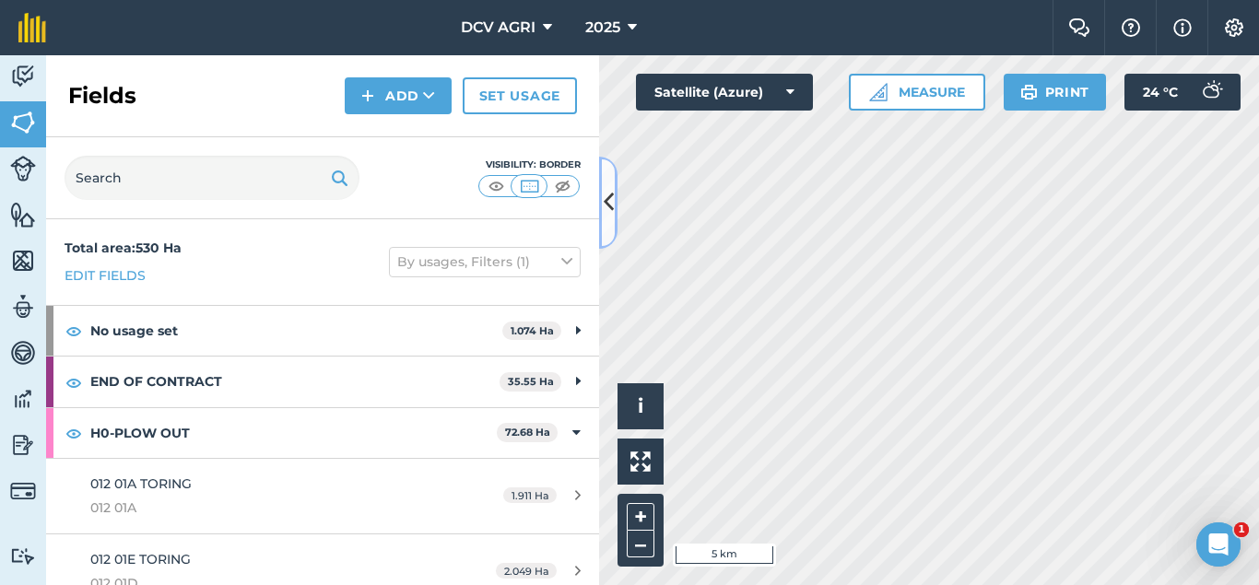
click at [614, 197] on button at bounding box center [608, 203] width 18 height 92
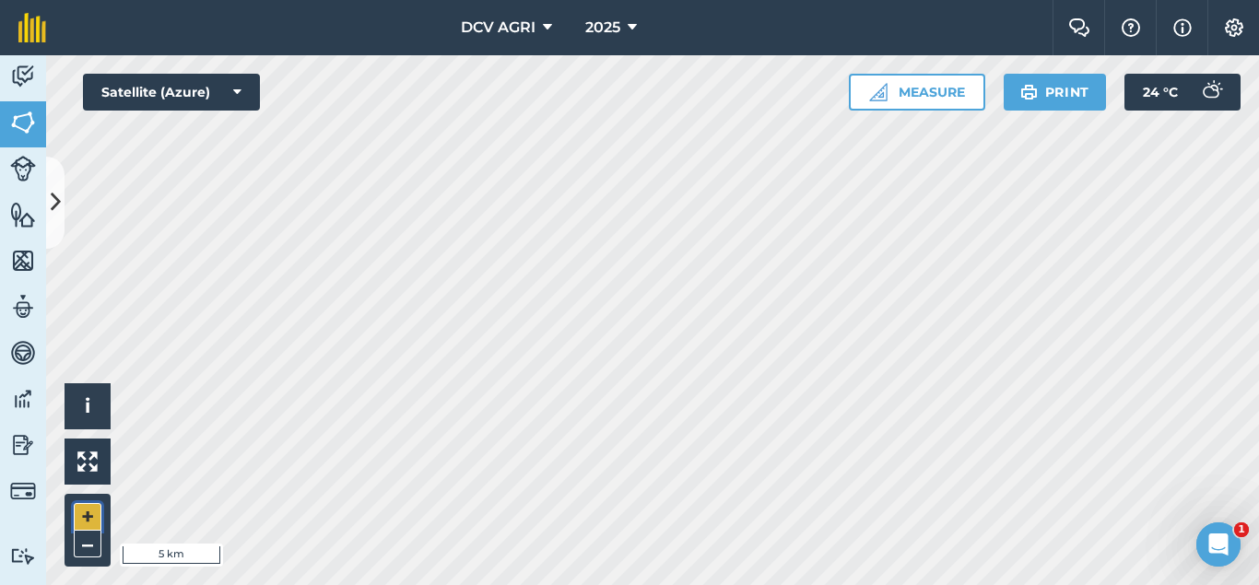
click at [95, 509] on button "+" at bounding box center [88, 517] width 28 height 28
click at [93, 521] on button "+" at bounding box center [88, 517] width 28 height 28
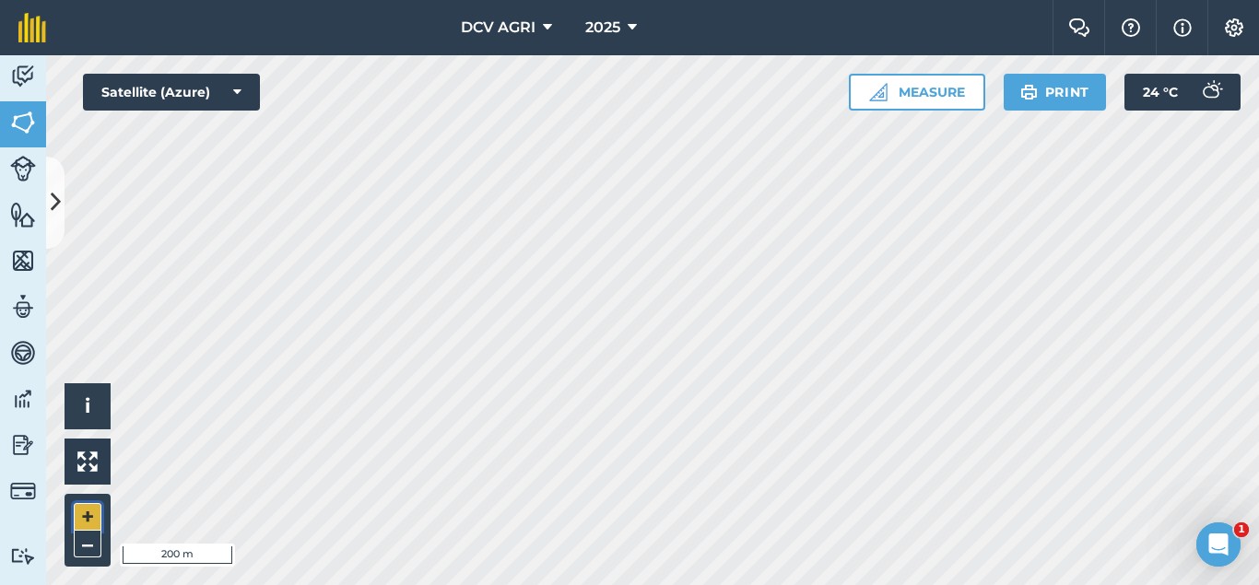
click at [80, 511] on button "+" at bounding box center [88, 517] width 28 height 28
click at [0, 100] on div "Activity Fields Livestock Features Maps Team Vehicles Data Reporting Billing Tu…" at bounding box center [629, 320] width 1259 height 530
click at [86, 539] on button "–" at bounding box center [88, 544] width 28 height 27
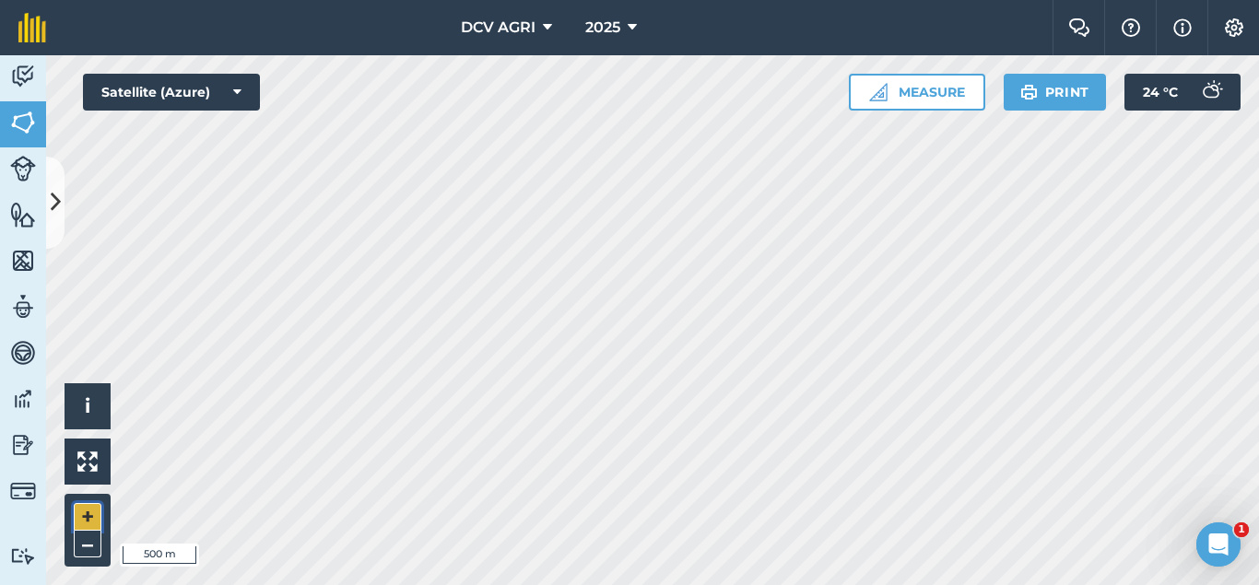
click at [92, 515] on button "+" at bounding box center [88, 517] width 28 height 28
click at [927, 99] on button "Measure" at bounding box center [917, 92] width 136 height 37
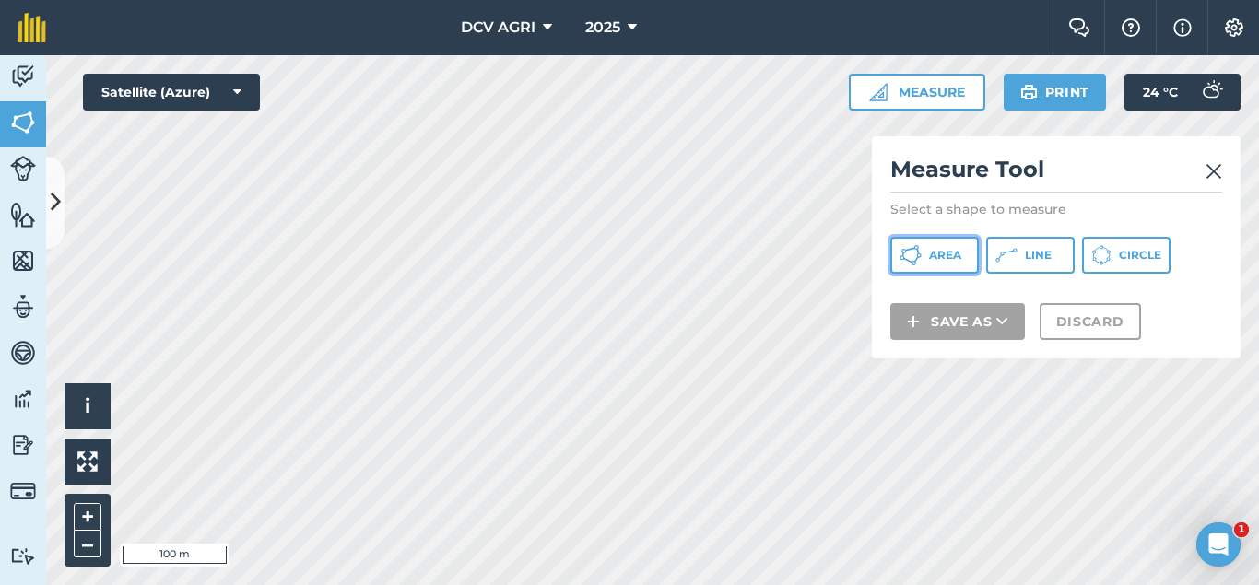
click at [945, 243] on button "Area" at bounding box center [934, 255] width 88 height 37
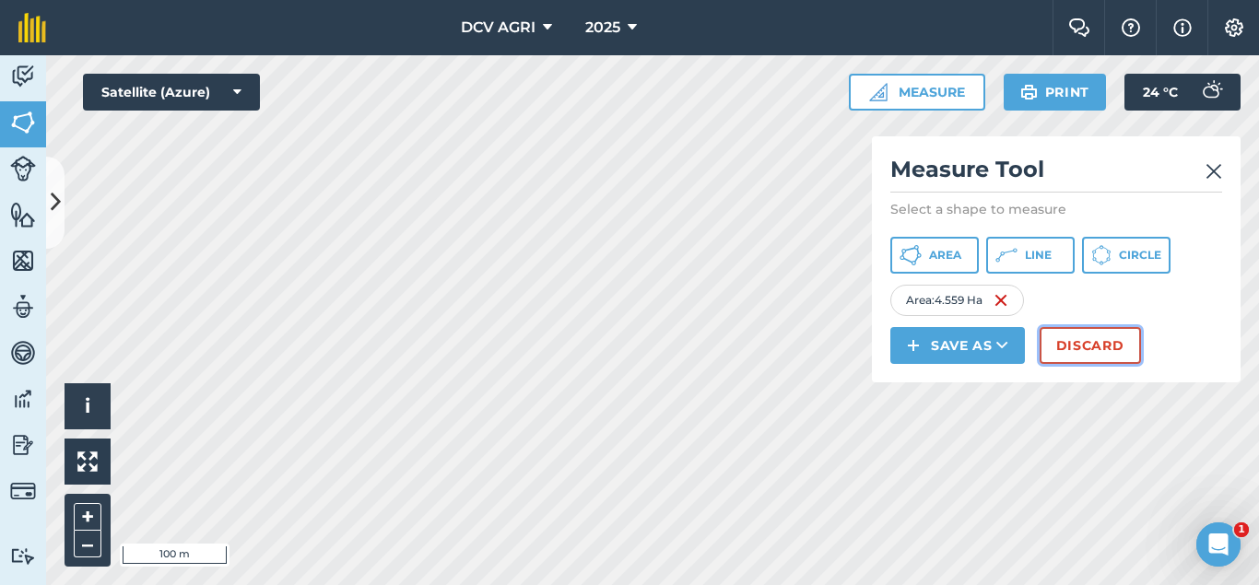
click at [1052, 351] on button "Discard" at bounding box center [1089, 345] width 101 height 37
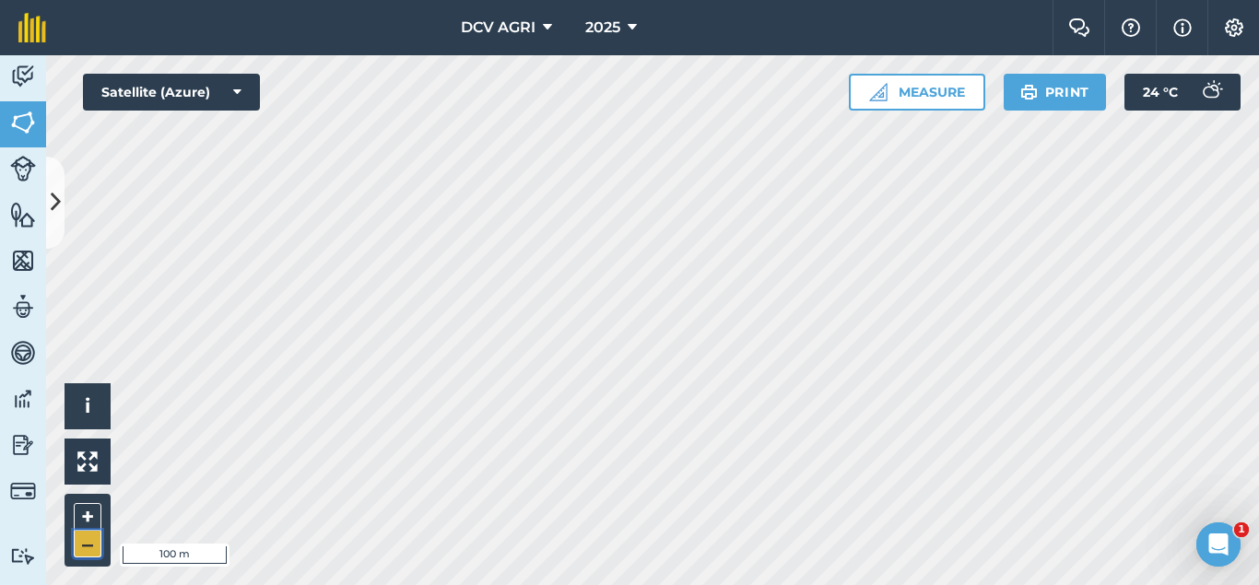
click at [92, 532] on button "–" at bounding box center [88, 544] width 28 height 27
click at [80, 509] on button "+" at bounding box center [88, 517] width 28 height 28
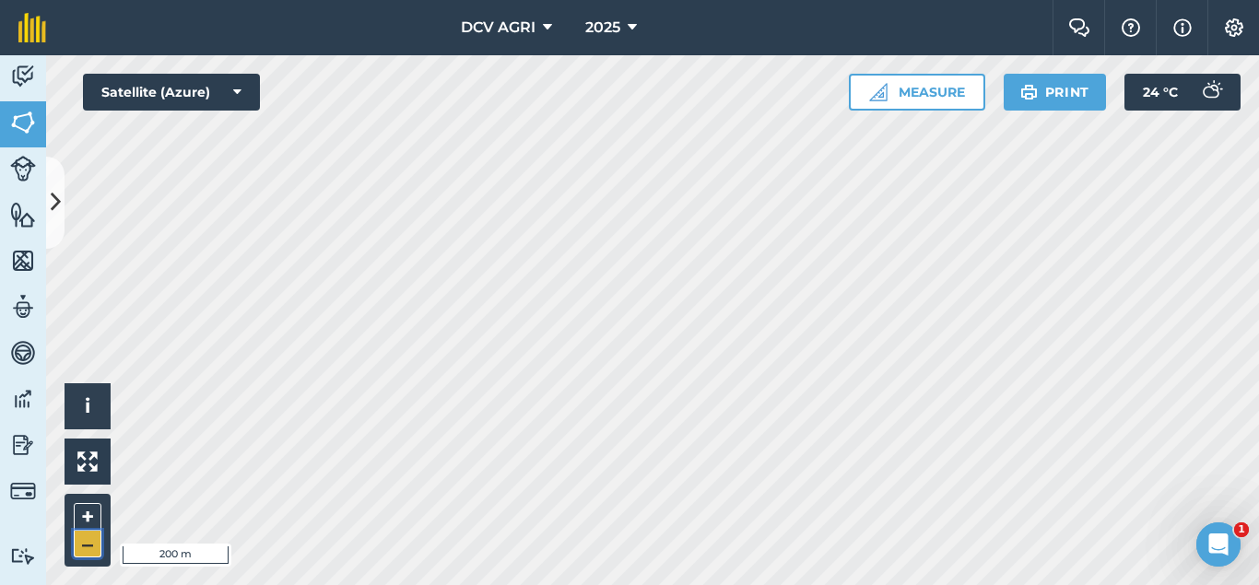
click at [89, 538] on button "–" at bounding box center [88, 544] width 28 height 27
